Goal: Transaction & Acquisition: Subscribe to service/newsletter

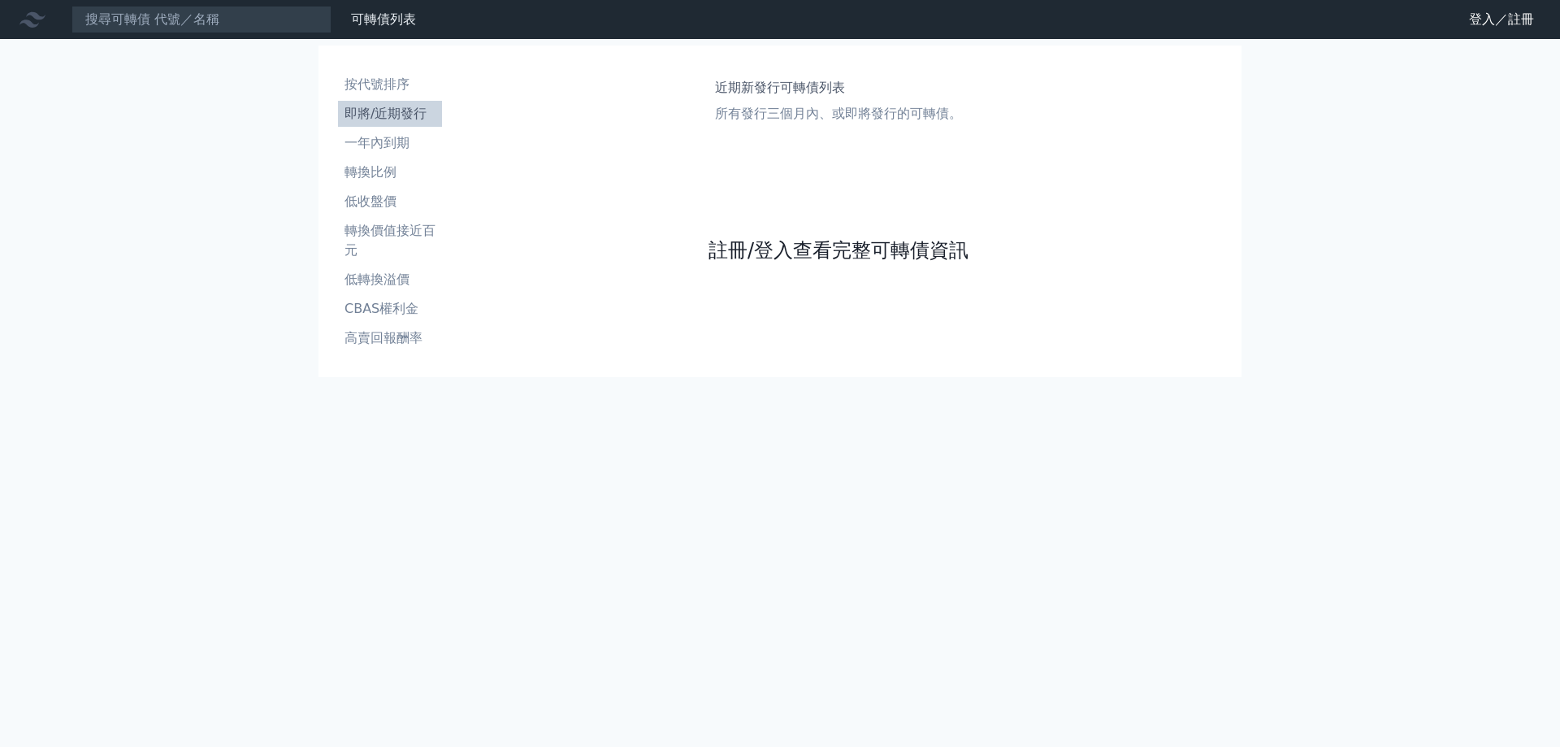
click at [803, 262] on link "註冊/登入查看完整可轉債資訊" at bounding box center [838, 250] width 260 height 26
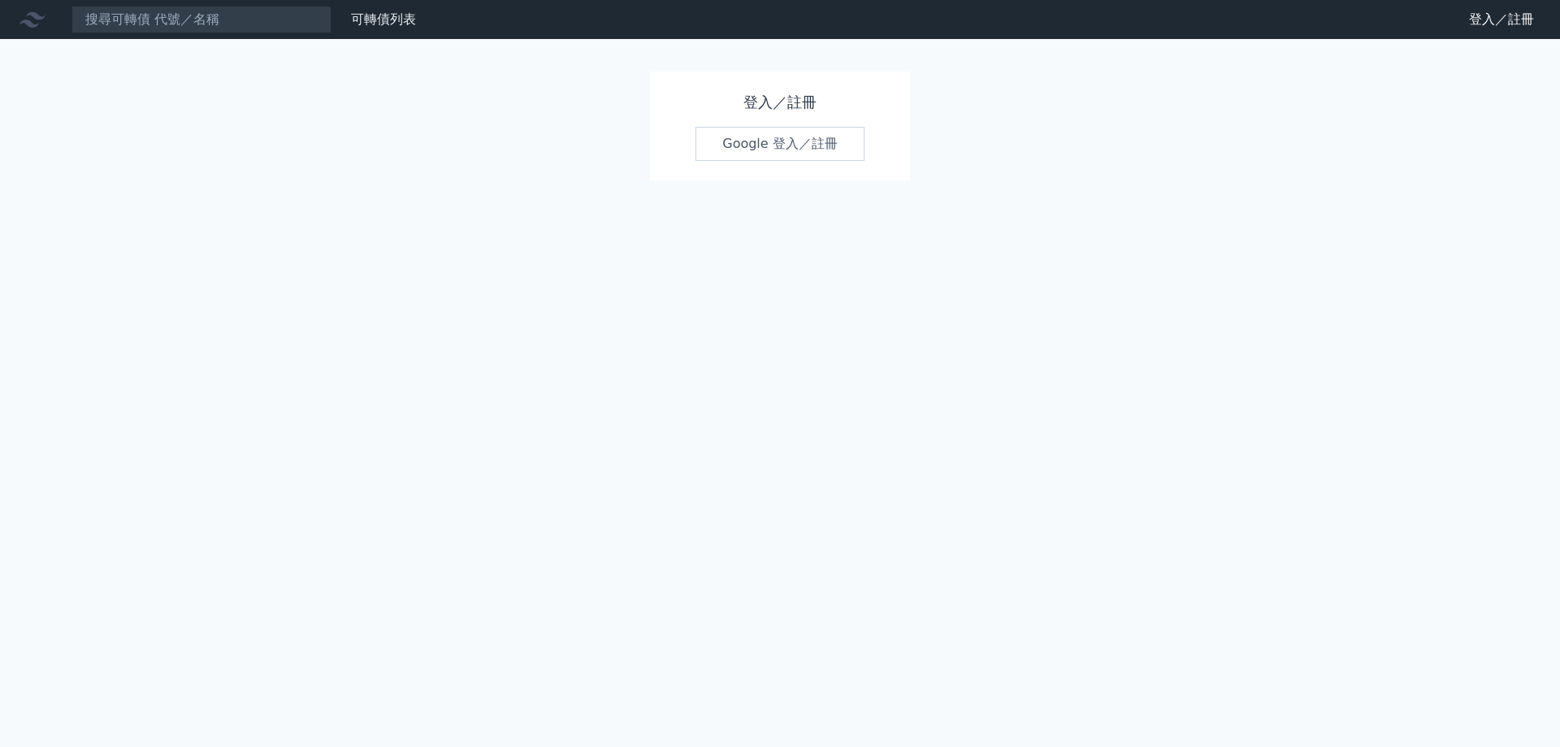
click at [792, 106] on h1 "登入／註冊" at bounding box center [779, 102] width 169 height 23
click at [792, 122] on div "登入／註冊 Google 登入／註冊" at bounding box center [780, 125] width 260 height 109
click at [796, 135] on link "Google 登入／註冊" at bounding box center [779, 144] width 169 height 34
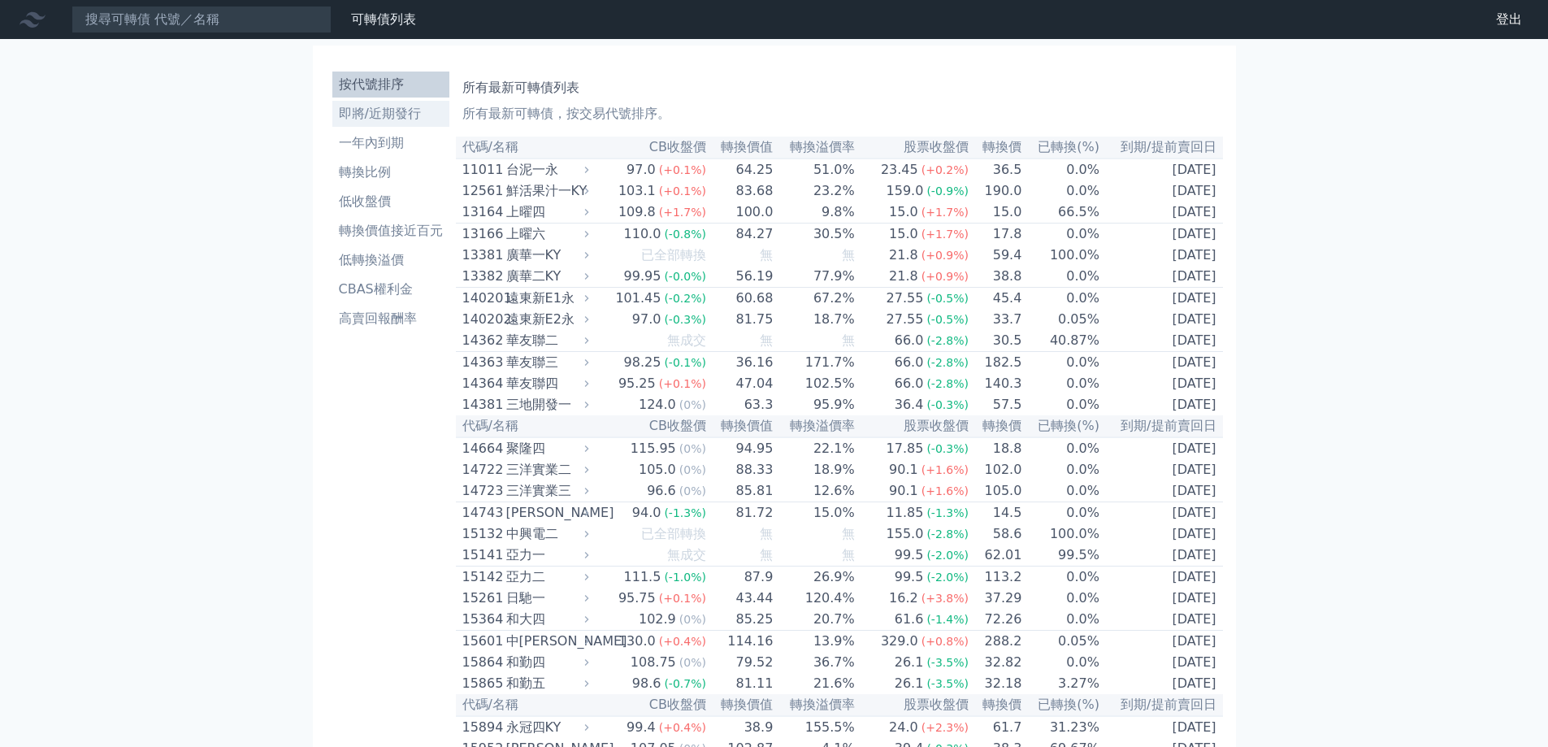
click at [393, 114] on li "即將/近期發行" at bounding box center [390, 113] width 117 height 19
